Goal: Information Seeking & Learning: Learn about a topic

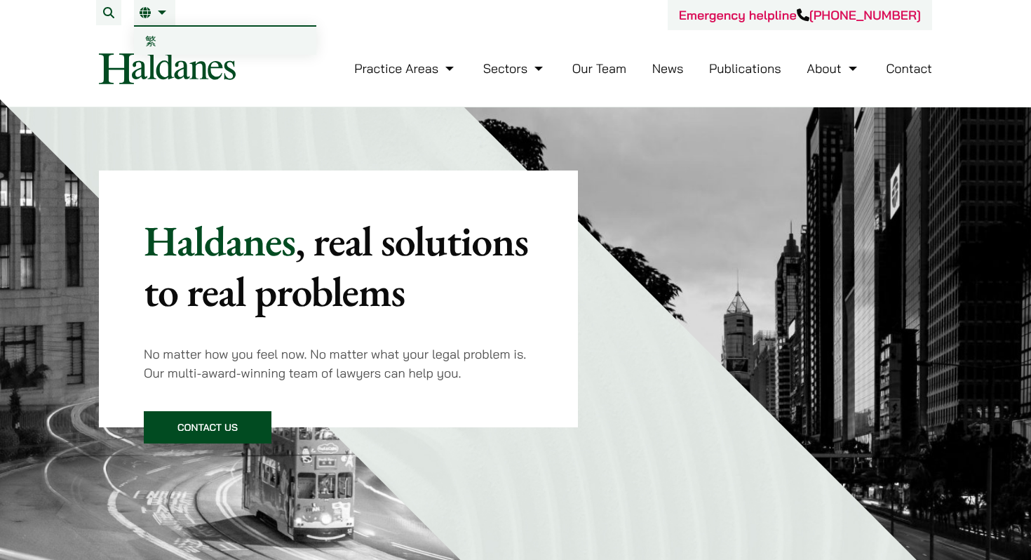
click at [149, 13] on link "EN" at bounding box center [155, 12] width 30 height 11
click at [151, 13] on link "EN" at bounding box center [155, 12] width 30 height 11
click at [154, 19] on li "EN 繁" at bounding box center [154, 12] width 41 height 25
click at [155, 32] on link "繁" at bounding box center [225, 41] width 182 height 28
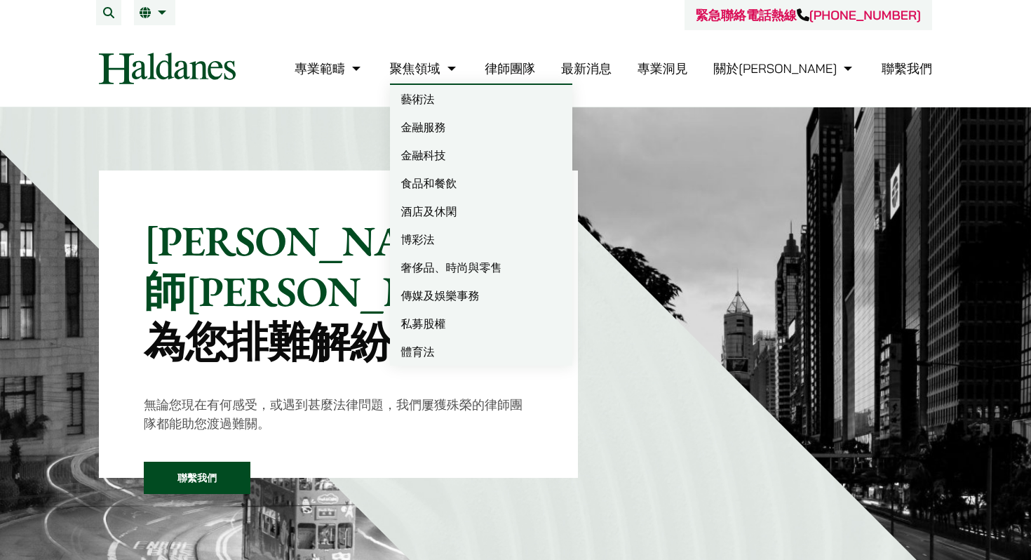
click at [459, 68] on link "聚焦領域" at bounding box center [424, 68] width 69 height 16
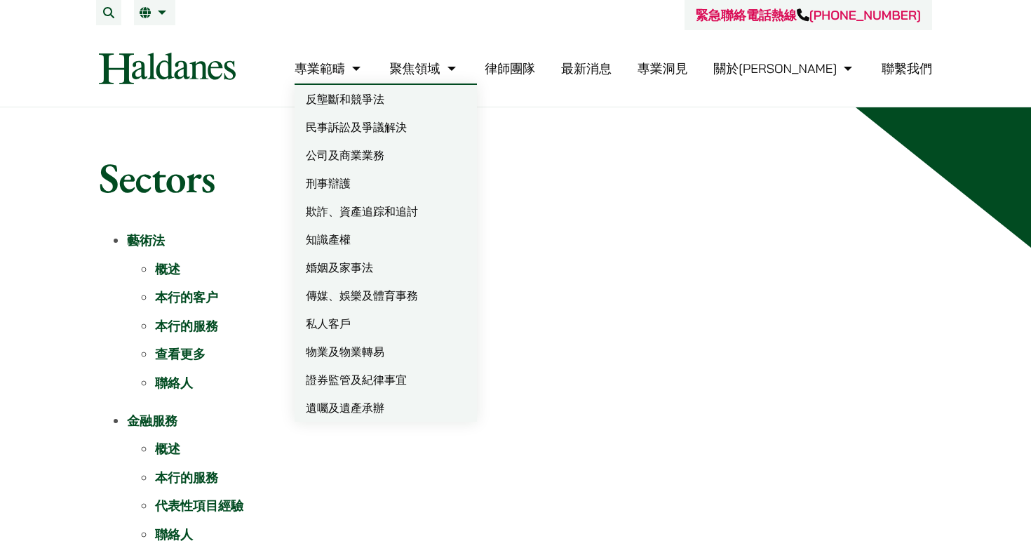
click at [427, 267] on link "婚姻及家事法" at bounding box center [386, 267] width 182 height 28
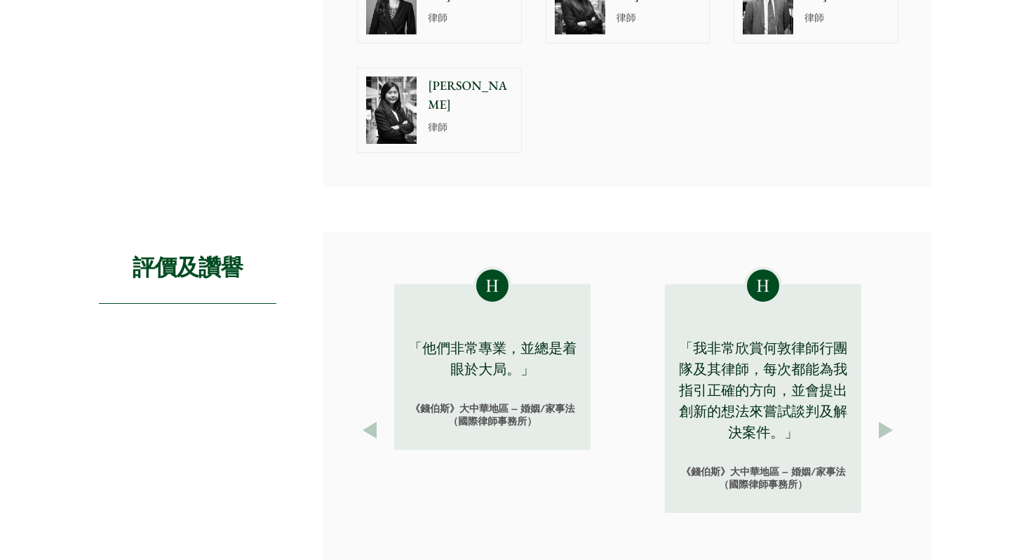
scroll to position [1093, 0]
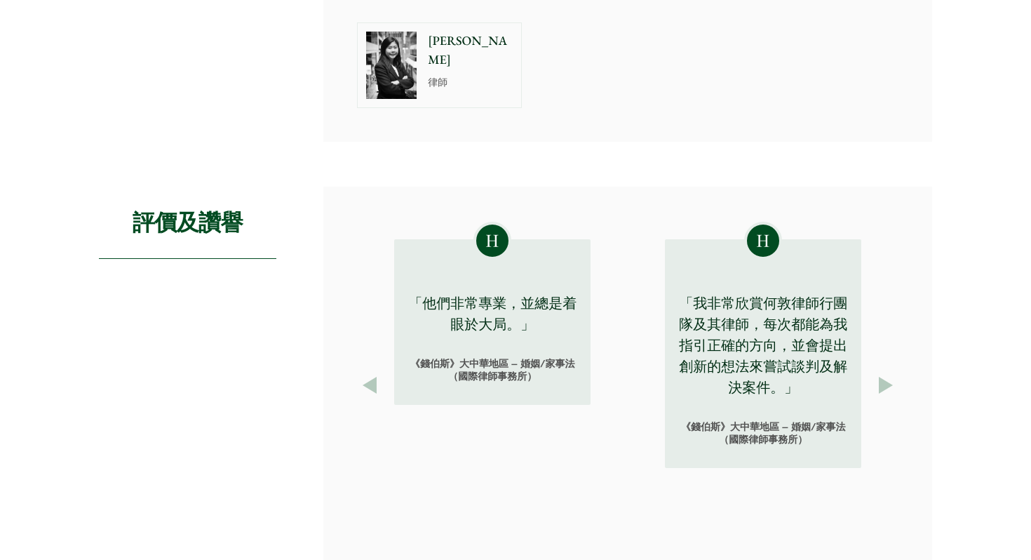
click at [884, 372] on button "Next" at bounding box center [885, 384] width 25 height 25
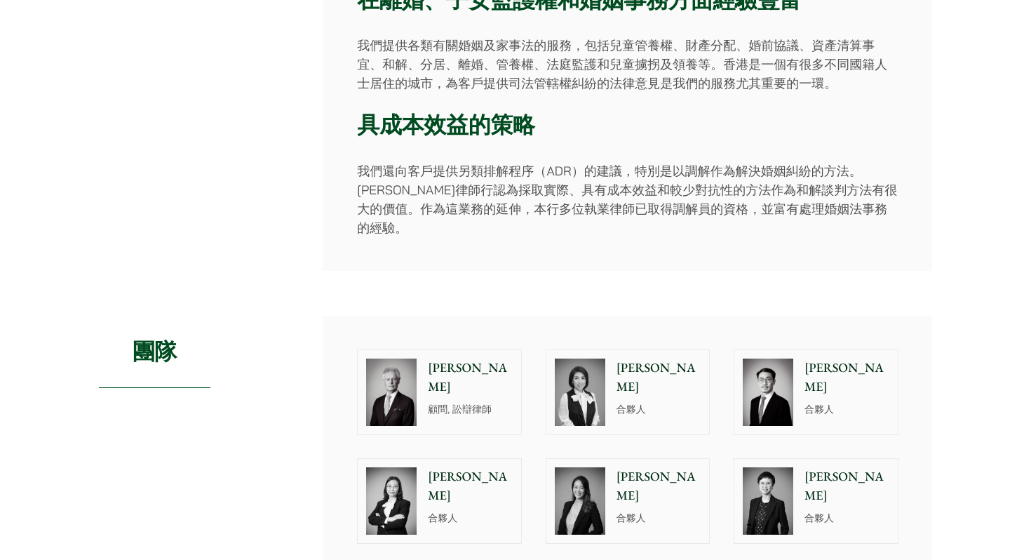
scroll to position [0, 0]
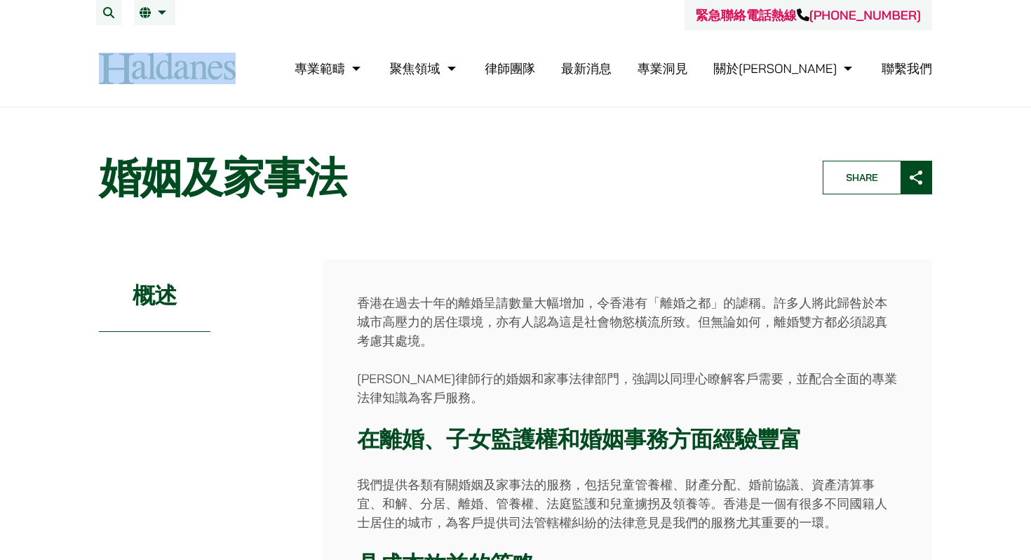
drag, startPoint x: 273, startPoint y: 65, endPoint x: 53, endPoint y: 64, distance: 219.5
click at [53, 64] on header "緊急聯絡電話熱線 [PHONE_NUMBER] 專業範疇 反壟斷和競爭法 民事訴訟及爭議解決 公司及商業業務 刑事辯護 欺詐、資產追踪和追討 知識產權 婚姻及…" at bounding box center [515, 53] width 1031 height 107
copy div
